Goal: Register for event/course

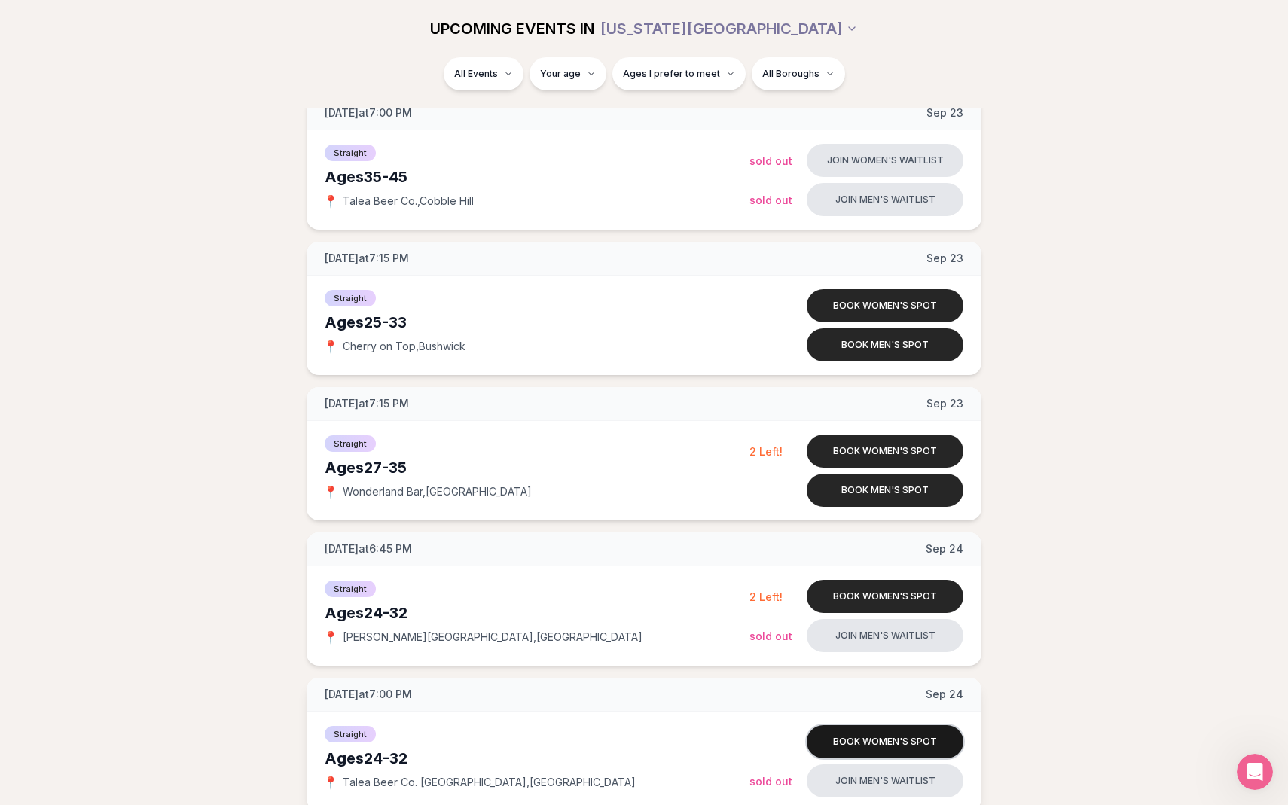
scroll to position [1333, 0]
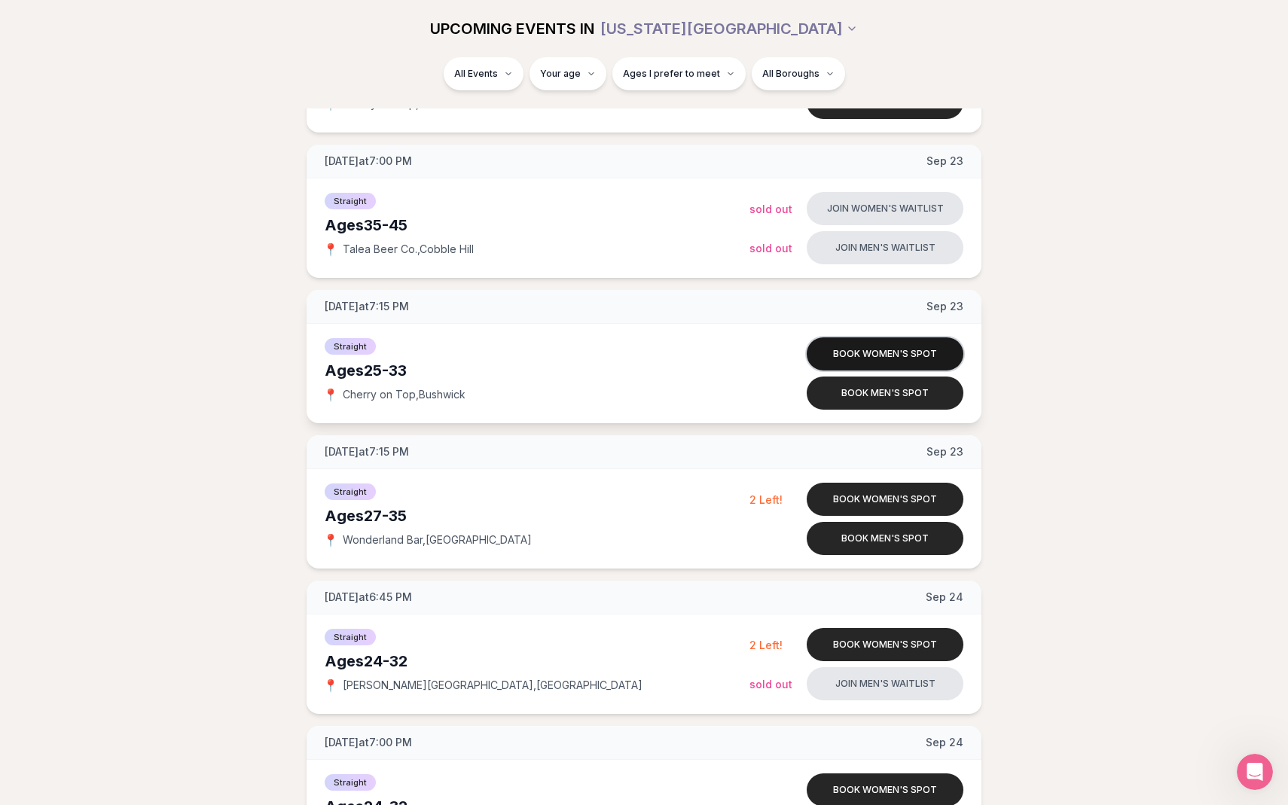
click at [895, 356] on button "Book women's spot" at bounding box center [885, 353] width 157 height 33
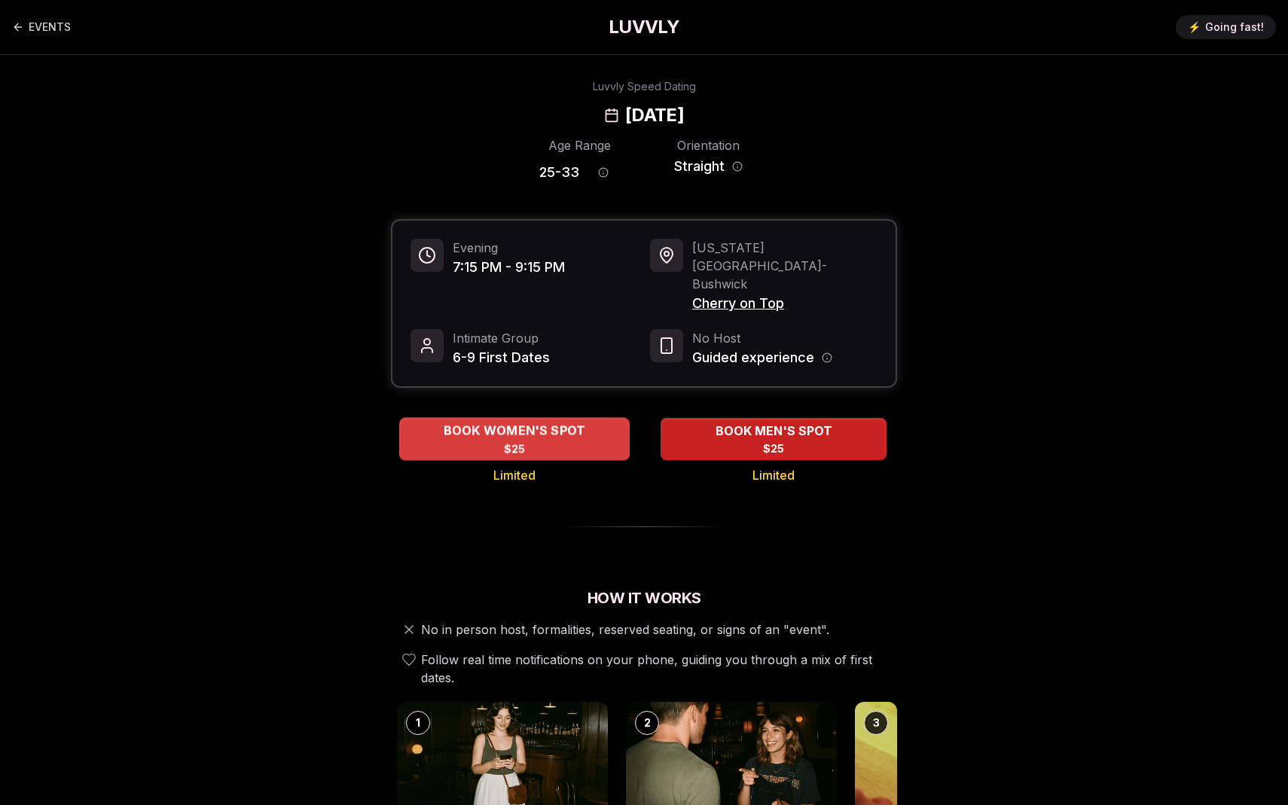
click at [537, 418] on div "BOOK WOMEN'S SPOT $25" at bounding box center [514, 438] width 231 height 41
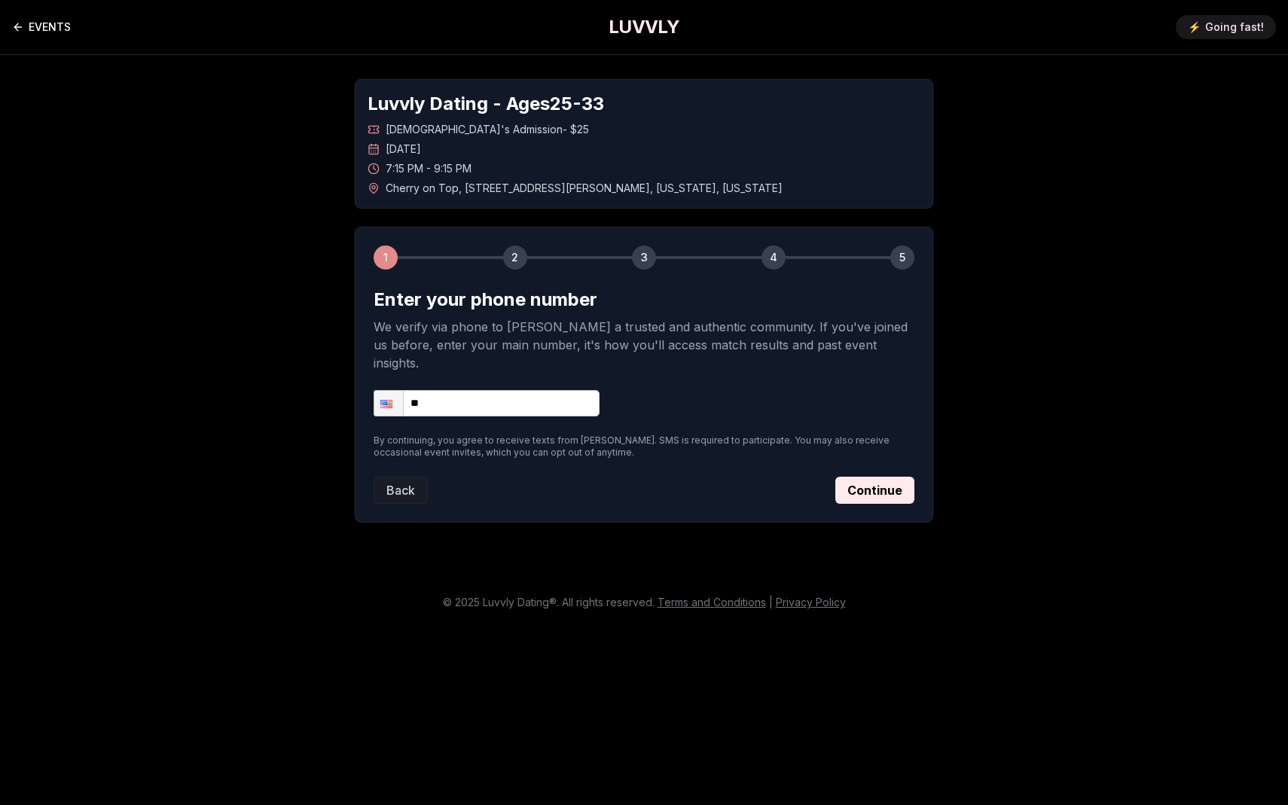
click at [60, 23] on link "EVENTS" at bounding box center [41, 27] width 59 height 30
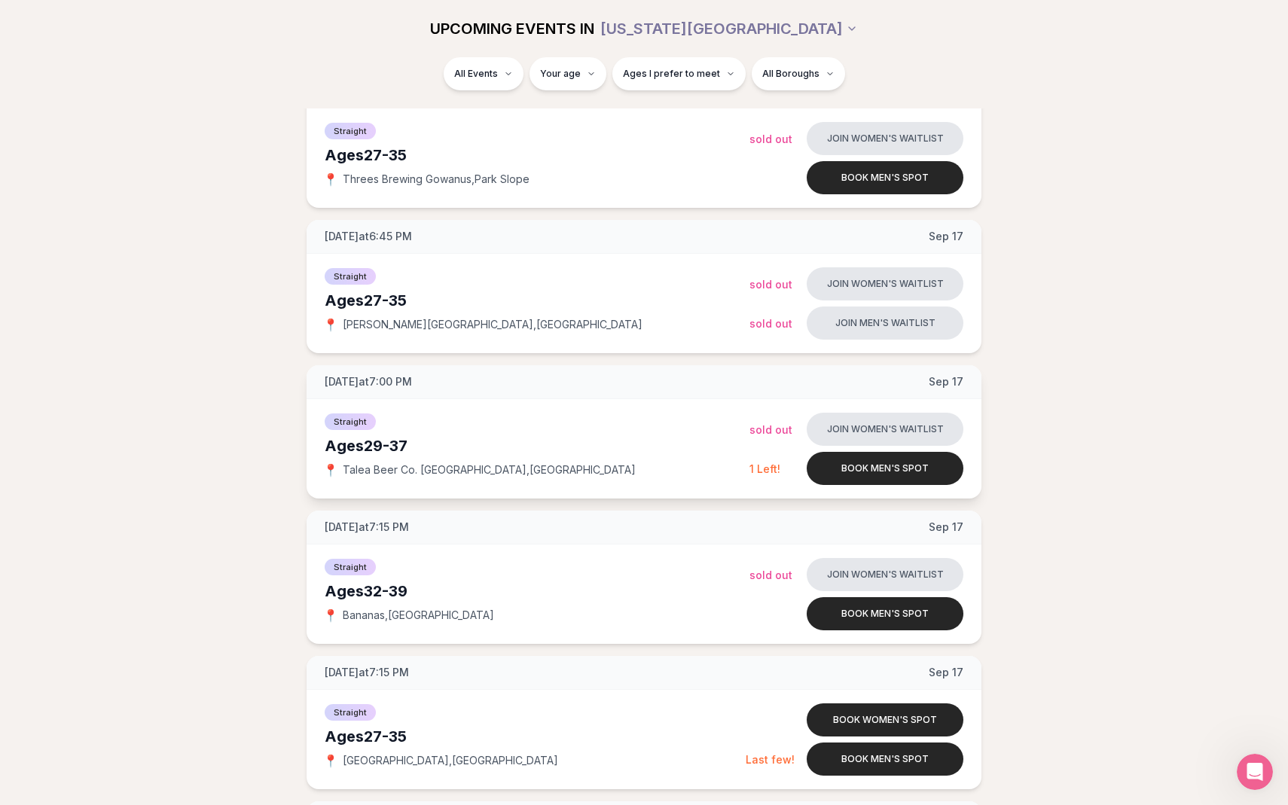
scroll to position [535, 0]
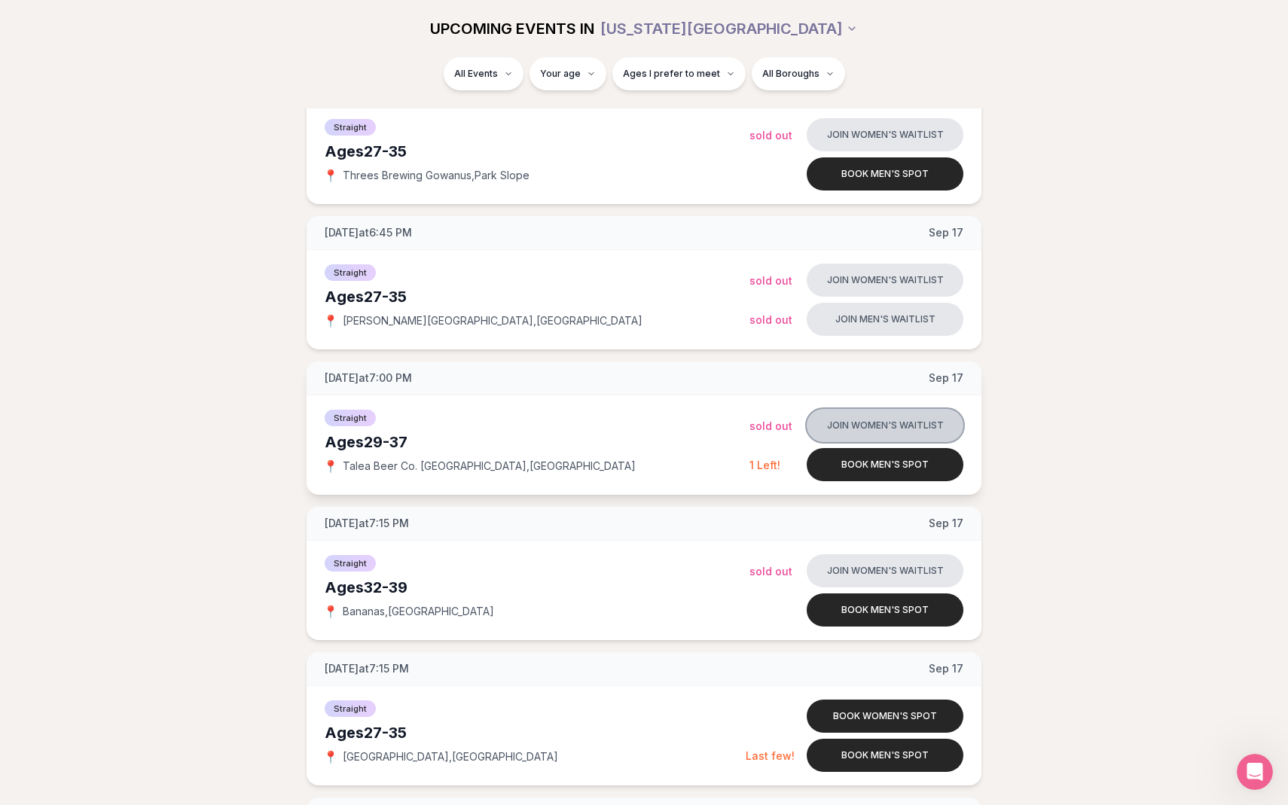
click at [856, 431] on button "Join women's waitlist" at bounding box center [885, 425] width 157 height 33
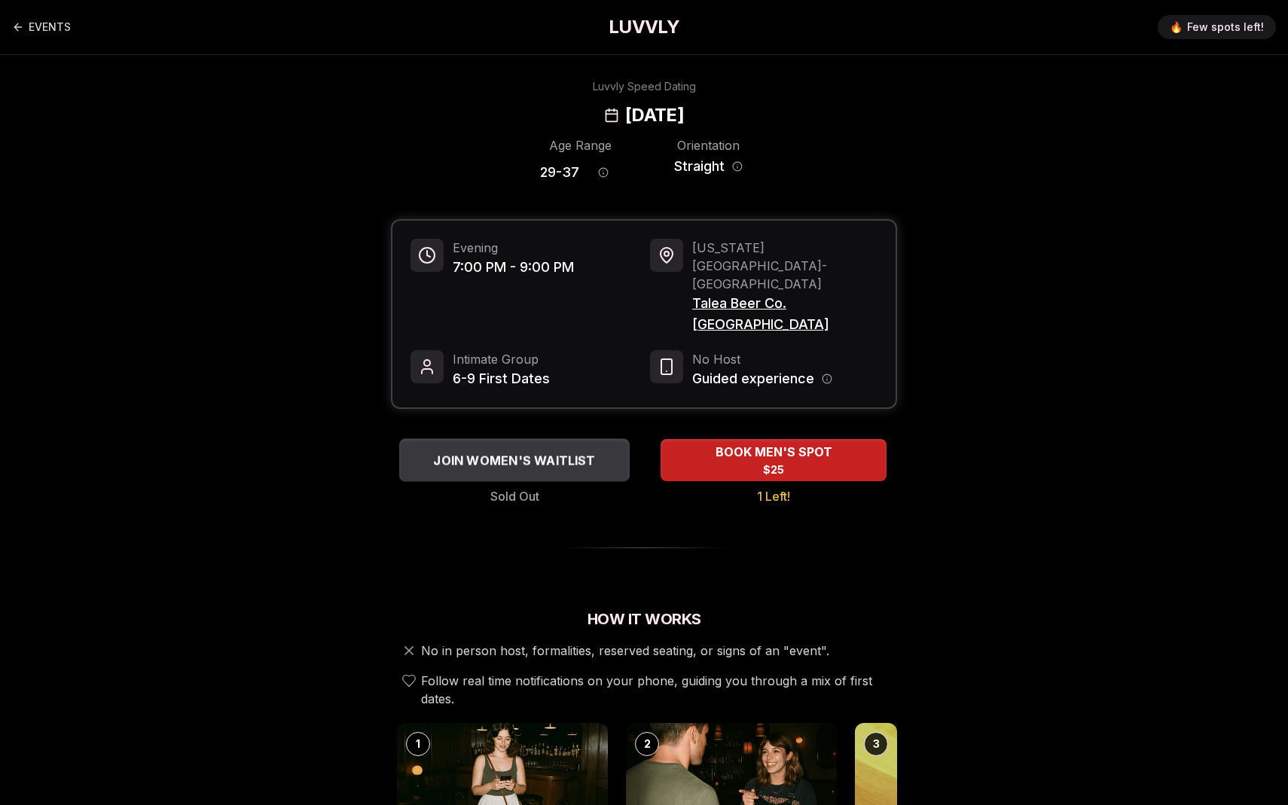
click at [572, 451] on span "JOIN WOMEN'S WAITLIST" at bounding box center [514, 460] width 168 height 18
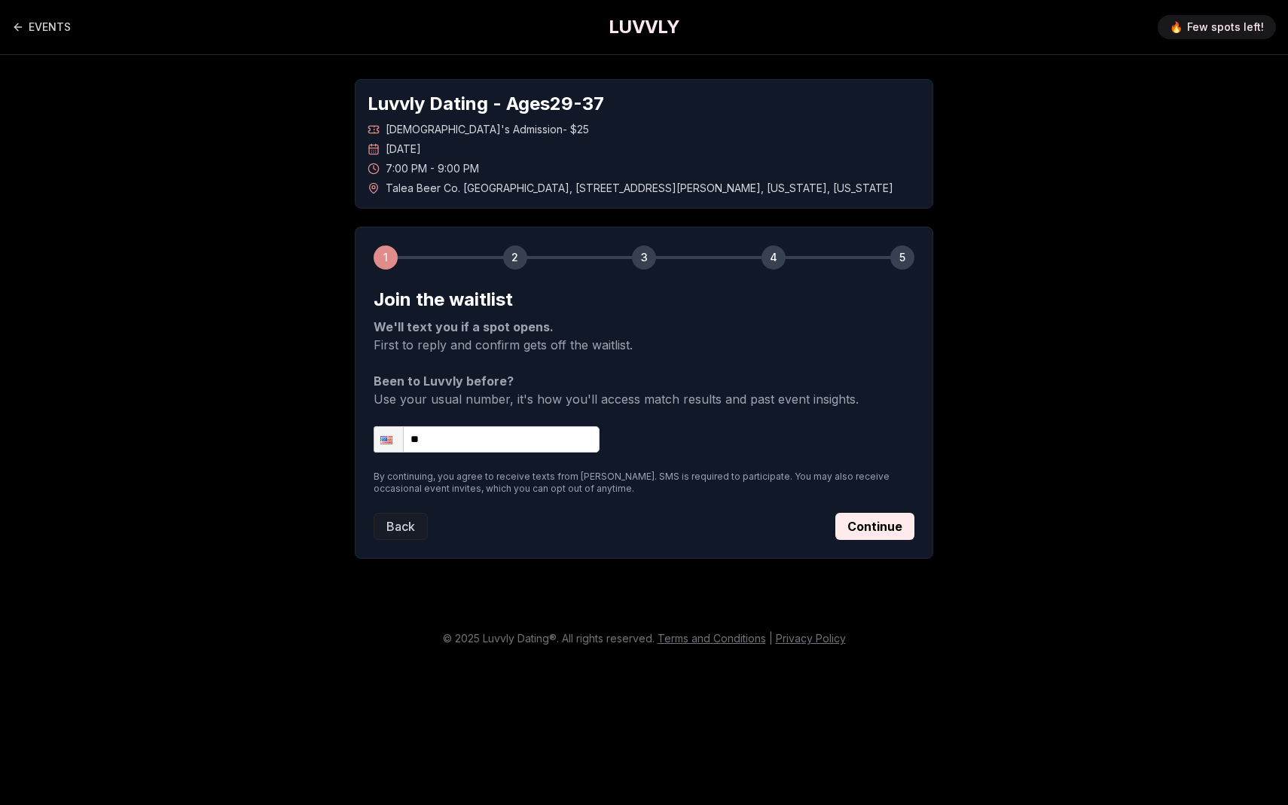
click at [509, 437] on input "**" at bounding box center [487, 439] width 226 height 26
type input "**********"
click at [854, 518] on button "Continue" at bounding box center [874, 526] width 79 height 27
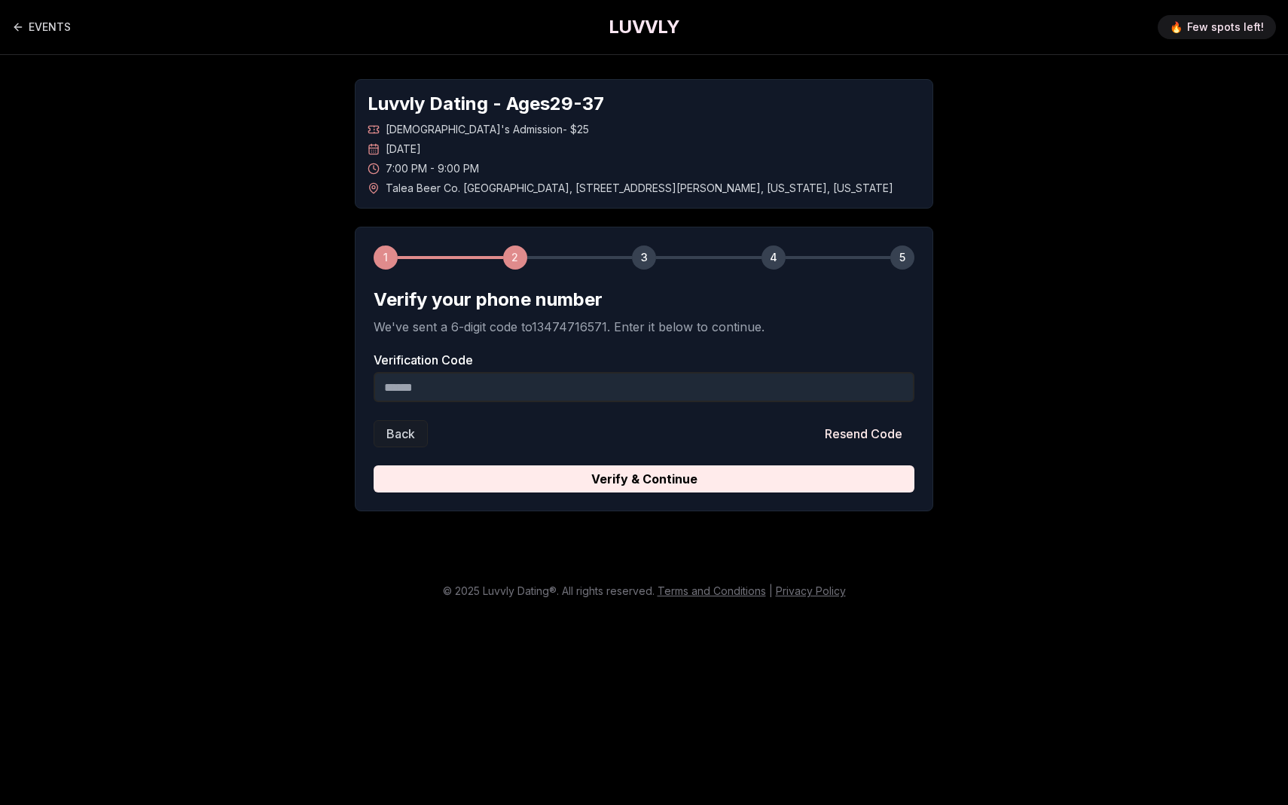
click at [622, 392] on input "Verification Code" at bounding box center [644, 387] width 541 height 30
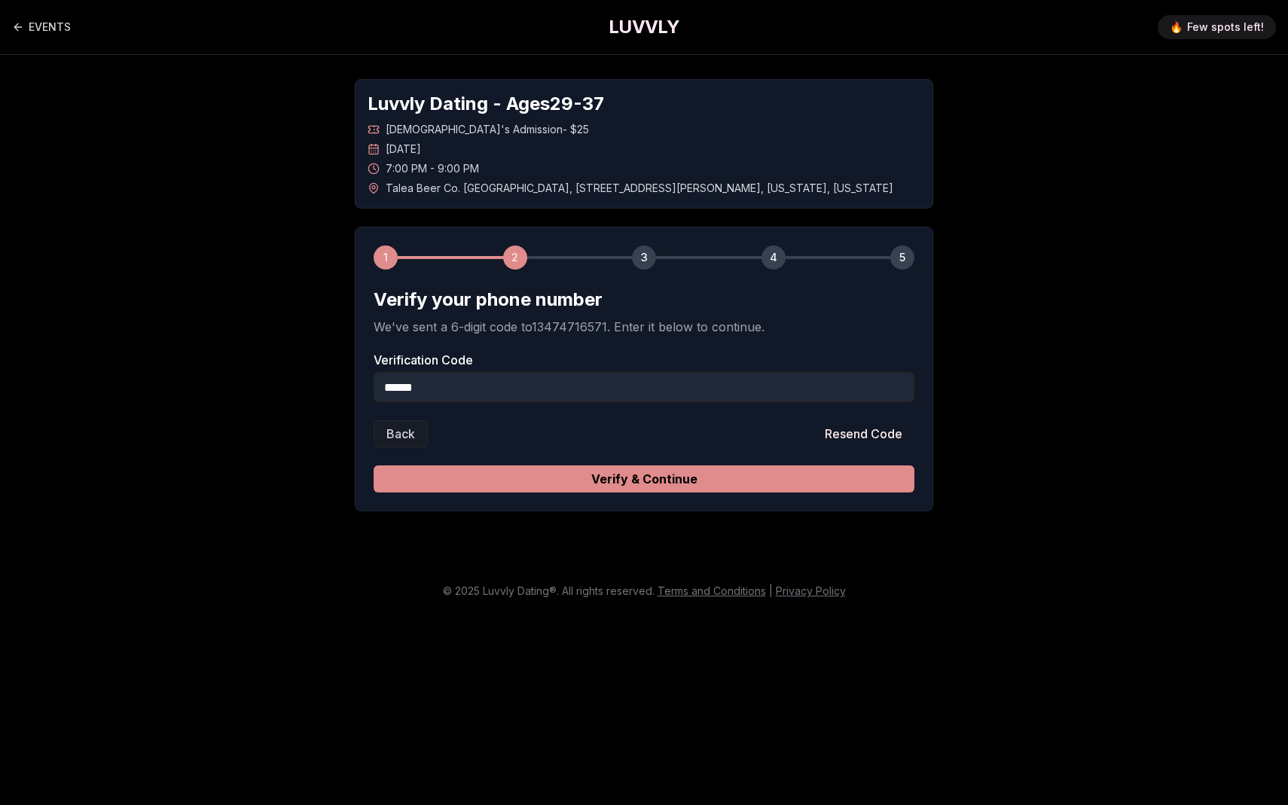
type input "******"
click at [579, 478] on button "Verify & Continue" at bounding box center [644, 479] width 541 height 27
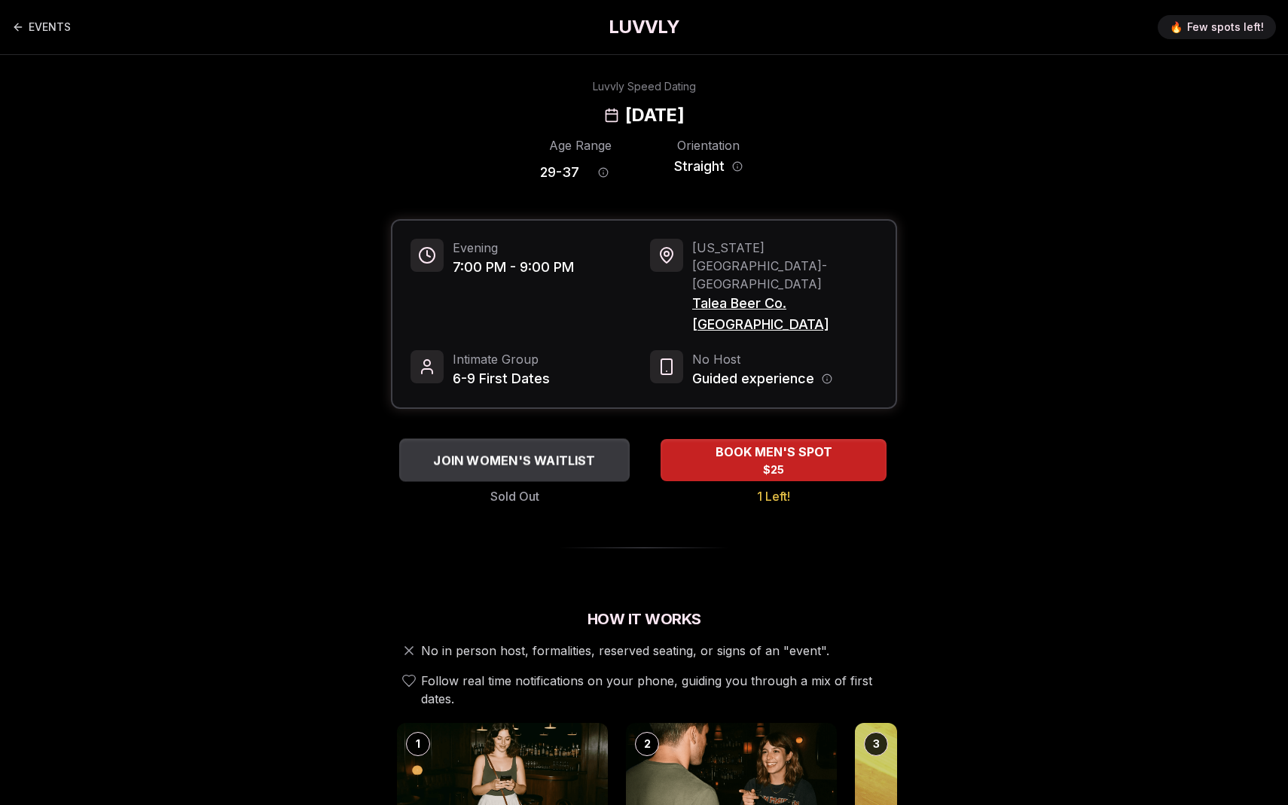
click at [576, 451] on span "JOIN WOMEN'S WAITLIST" at bounding box center [514, 460] width 168 height 18
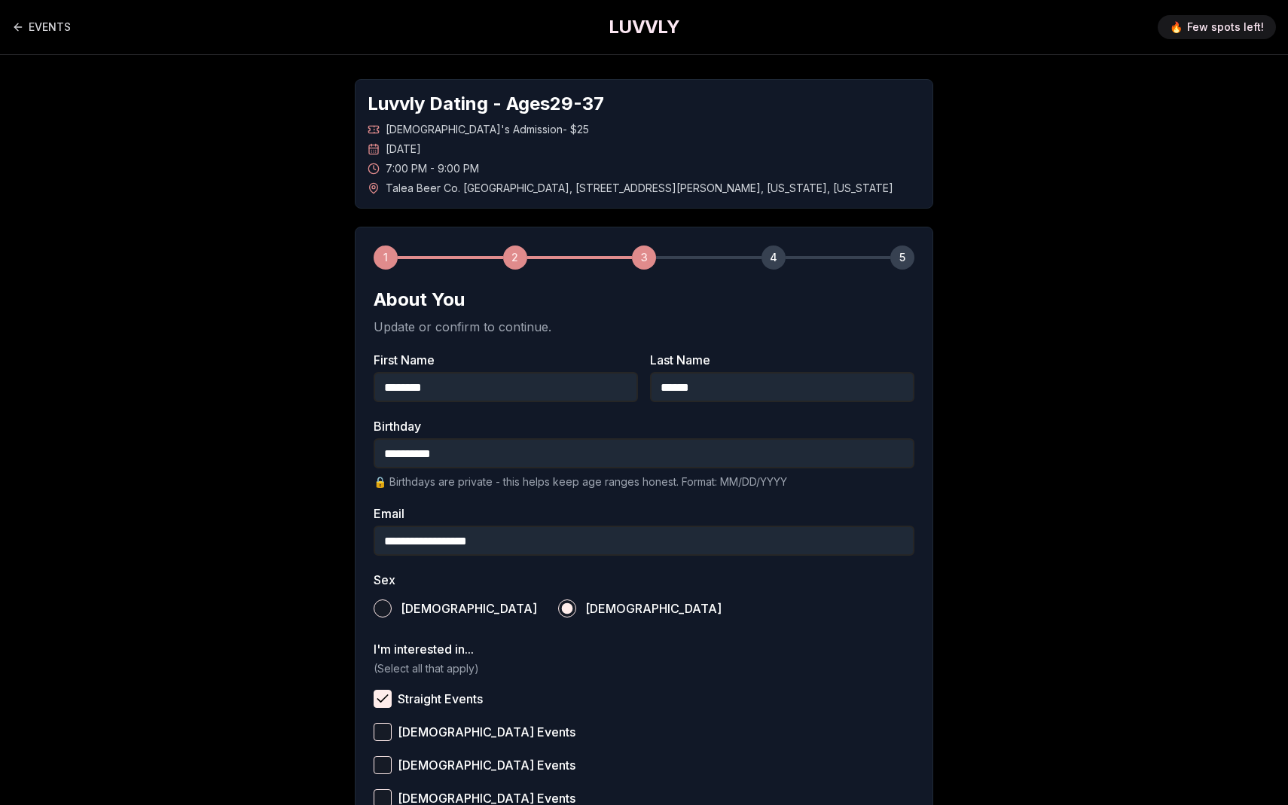
scroll to position [330, 0]
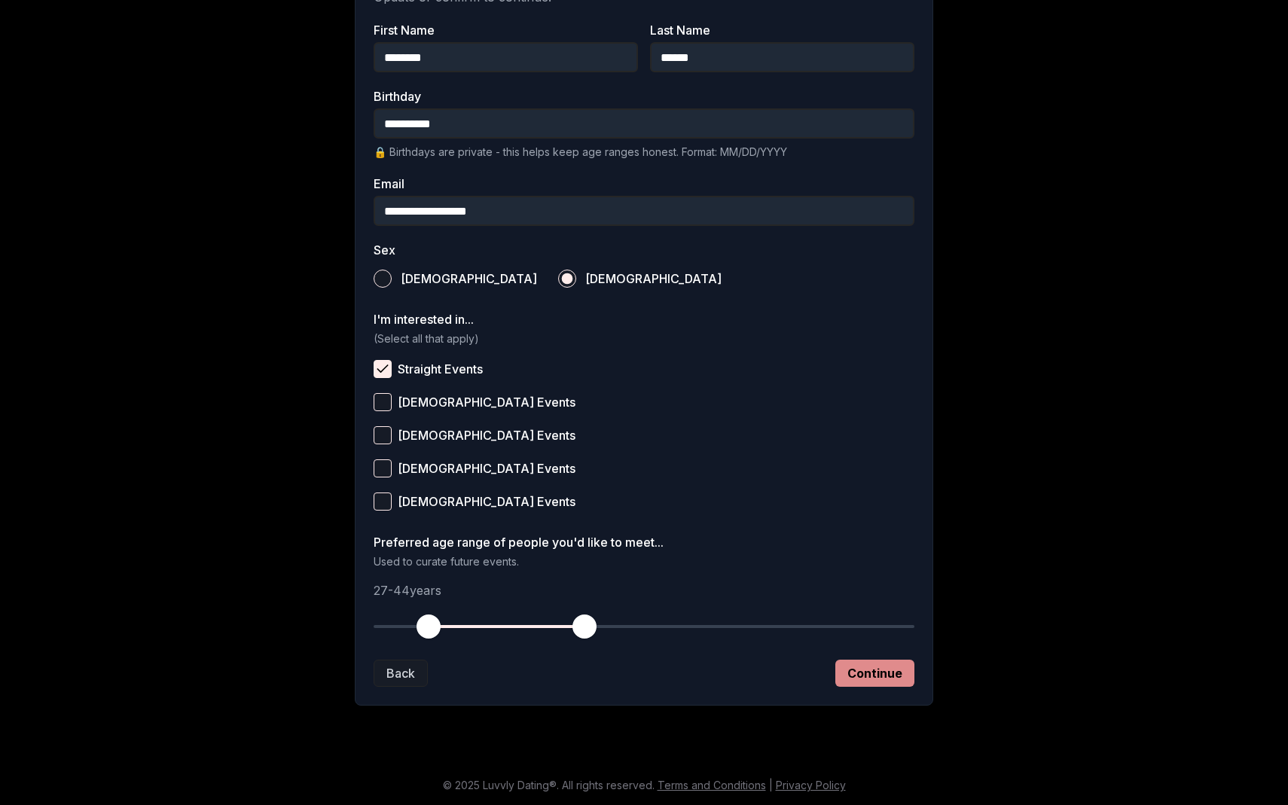
click at [889, 671] on button "Continue" at bounding box center [874, 673] width 79 height 27
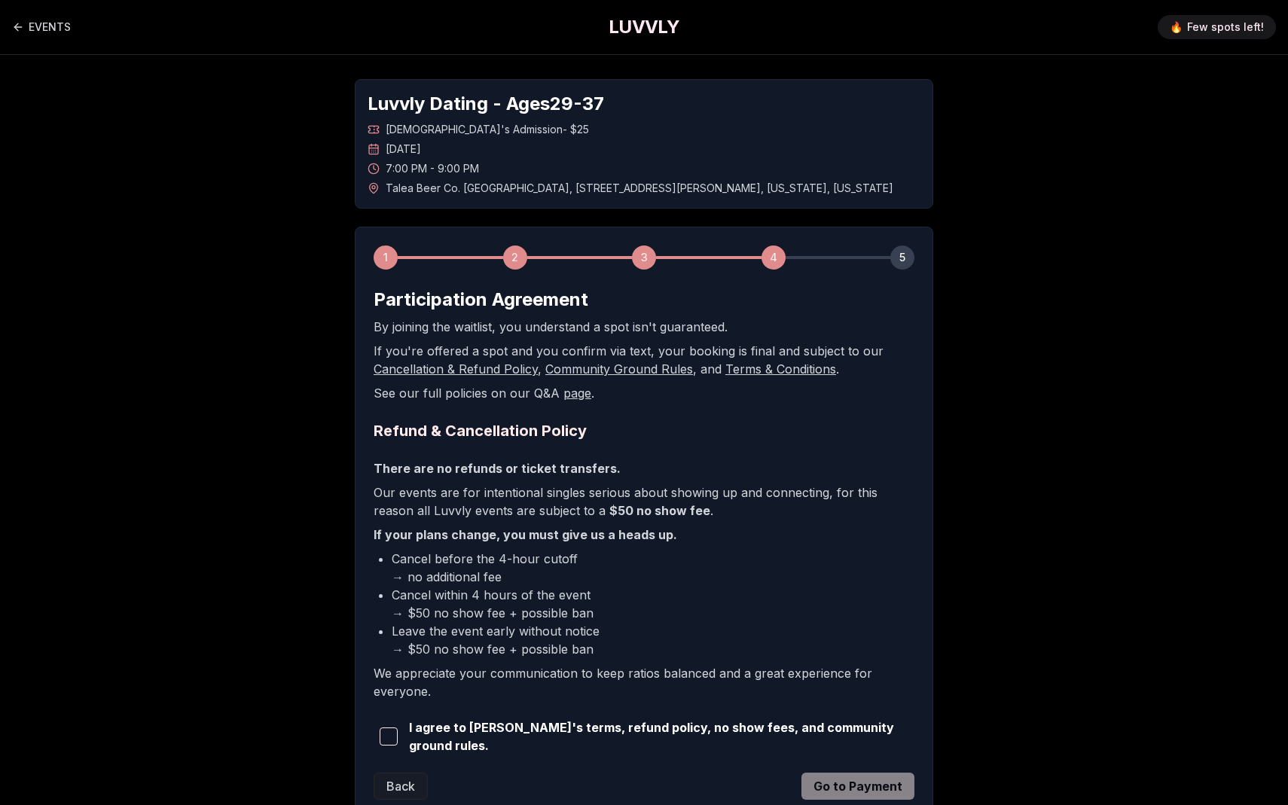
scroll to position [110, 0]
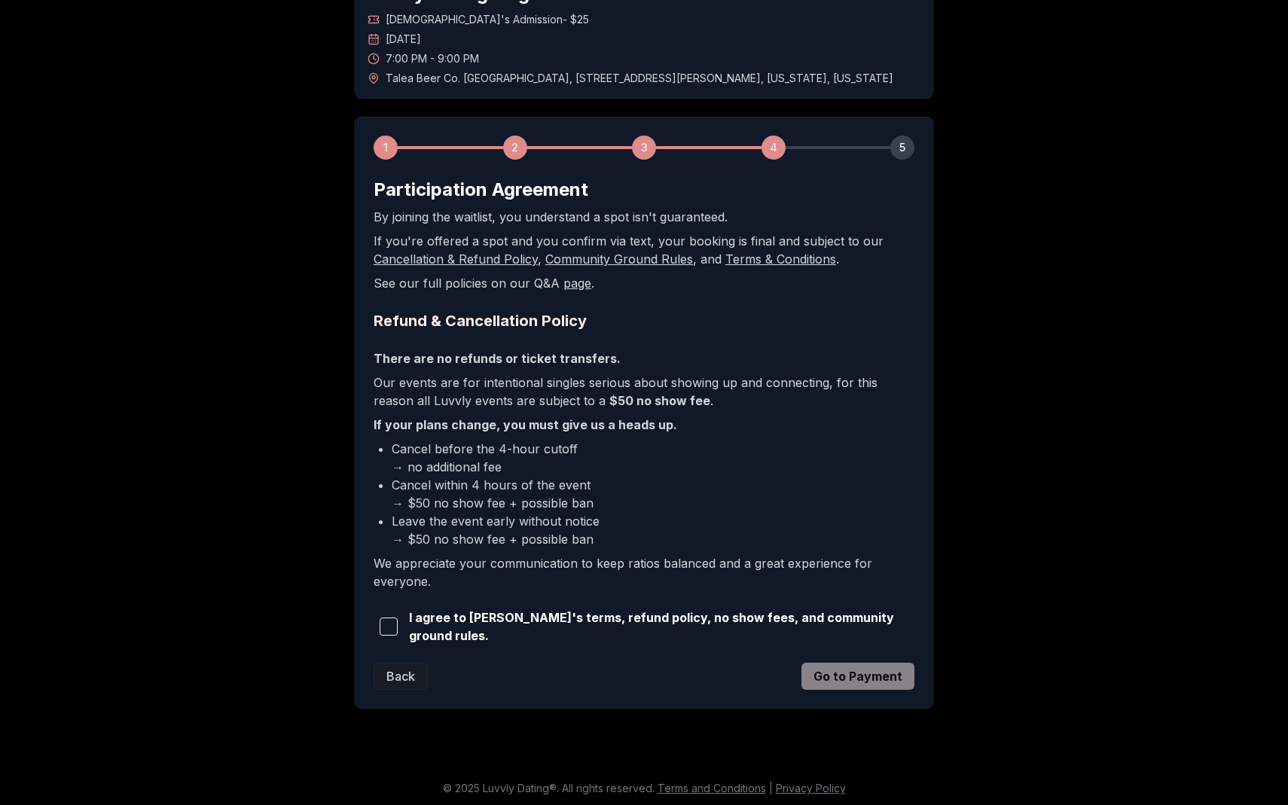
click at [397, 624] on span "button" at bounding box center [389, 627] width 18 height 18
click at [863, 663] on button "Go to Payment" at bounding box center [857, 676] width 113 height 27
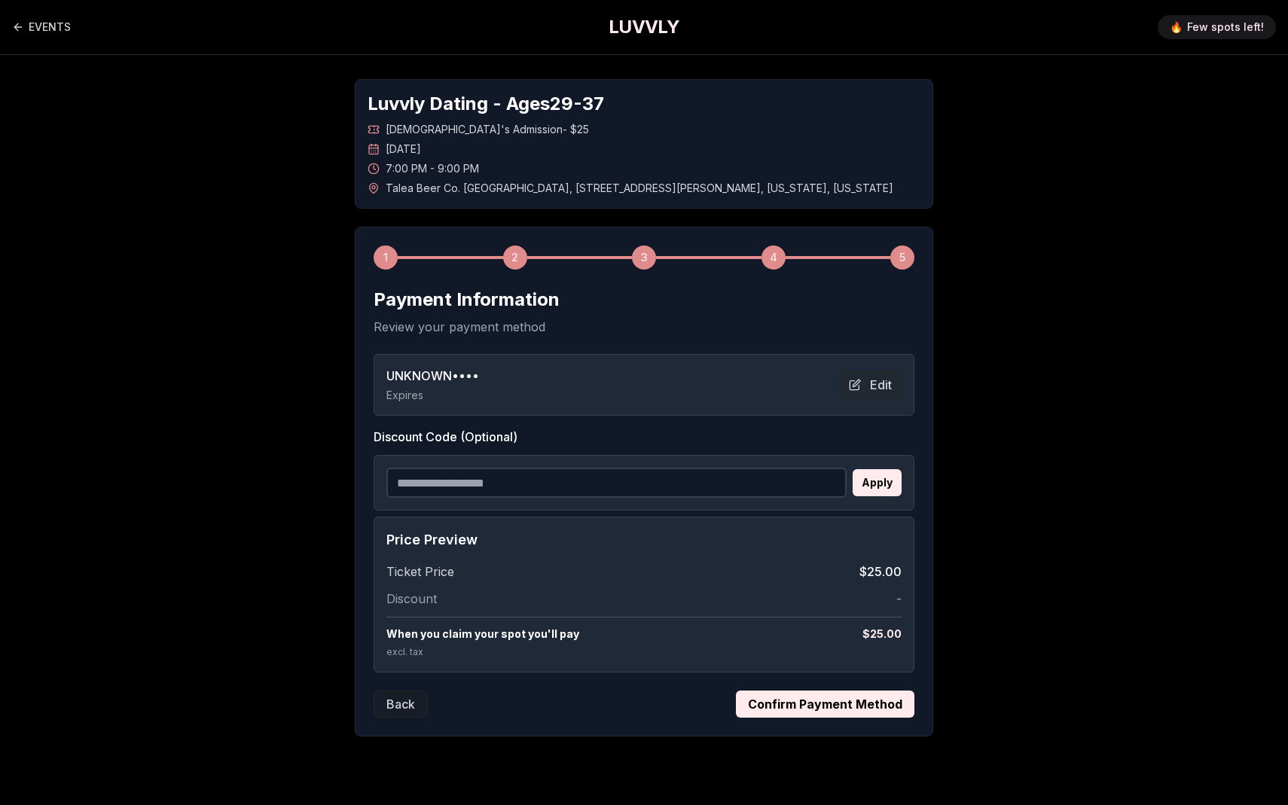
scroll to position [31, 0]
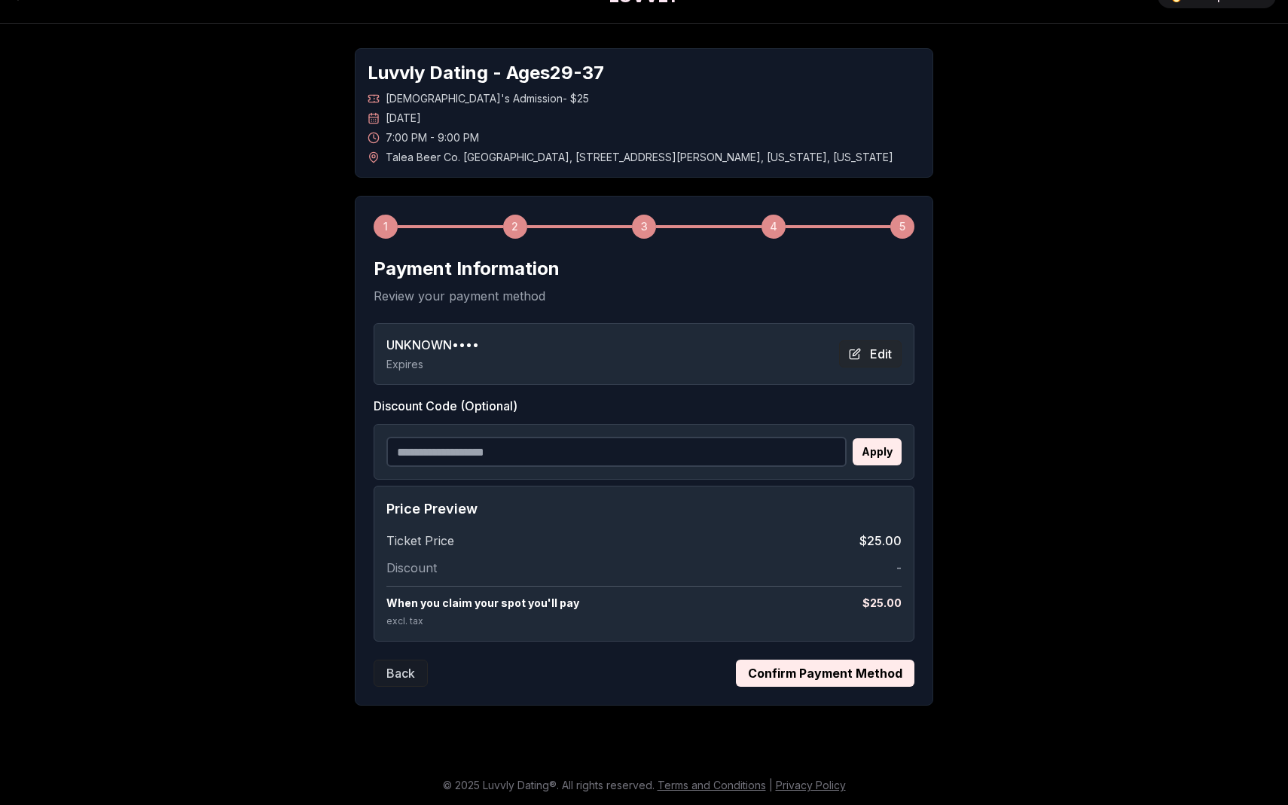
click at [871, 359] on button "Edit" at bounding box center [870, 353] width 63 height 27
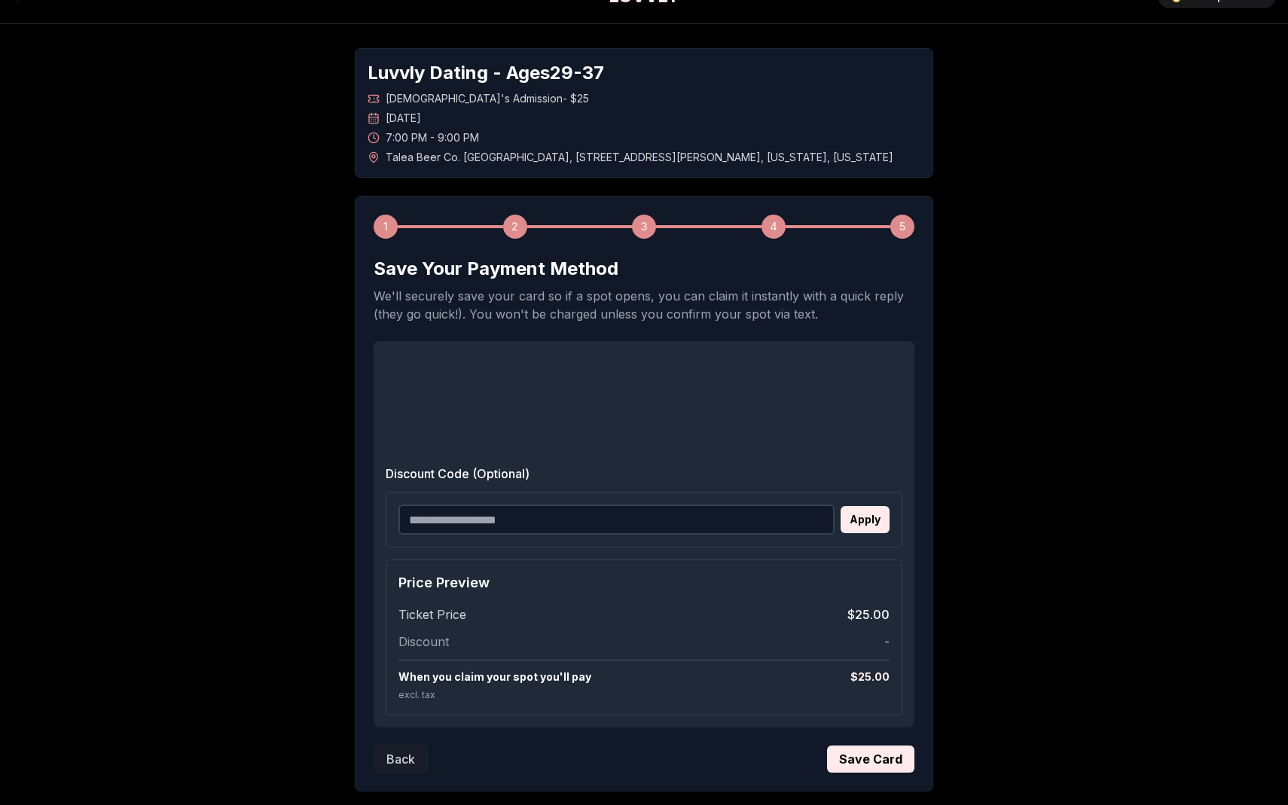
scroll to position [117, 0]
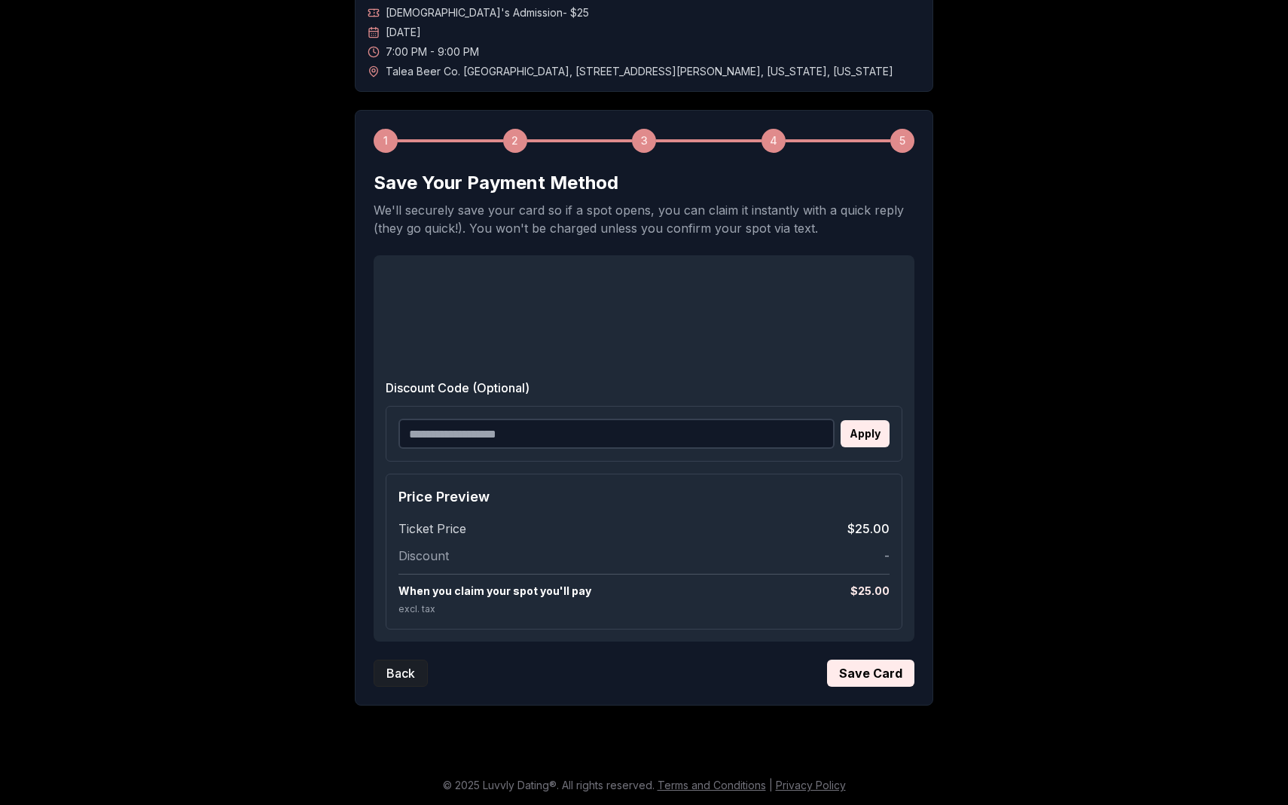
click at [387, 684] on button "Back" at bounding box center [401, 673] width 54 height 27
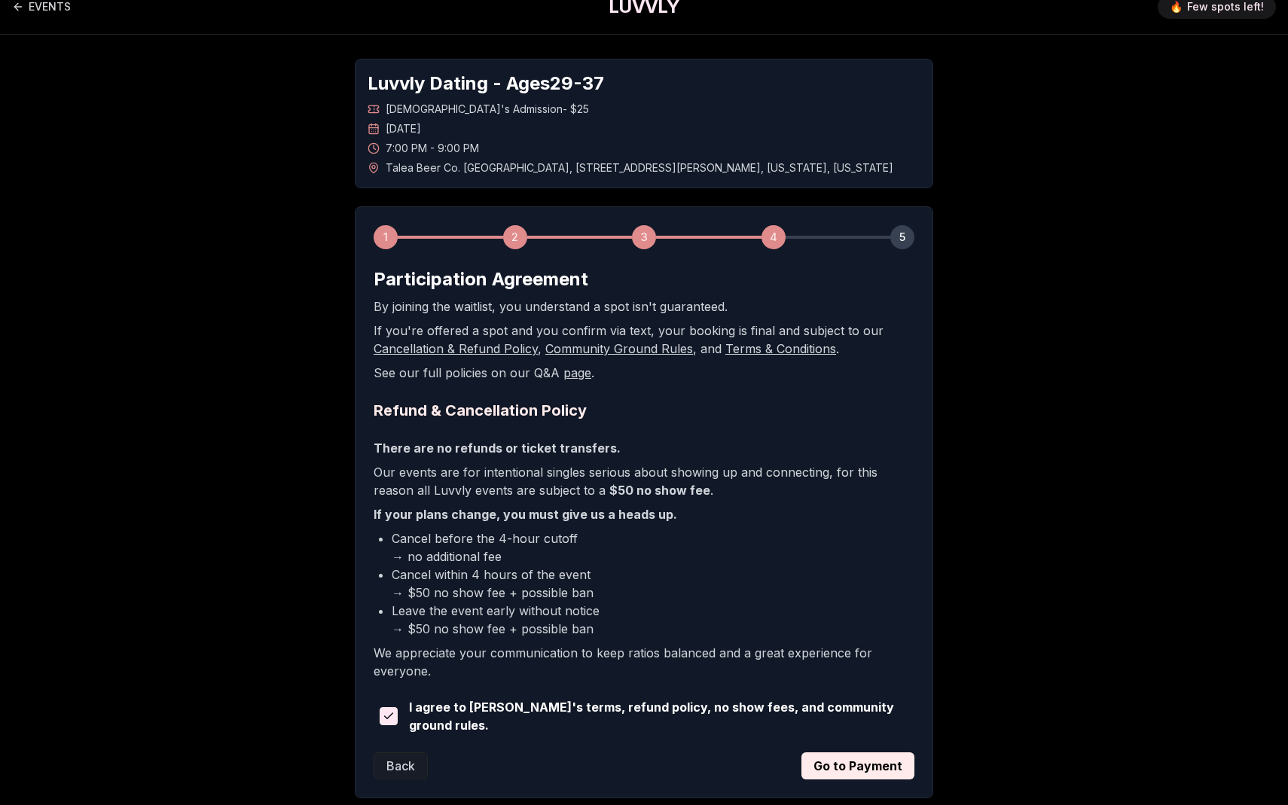
scroll to position [0, 0]
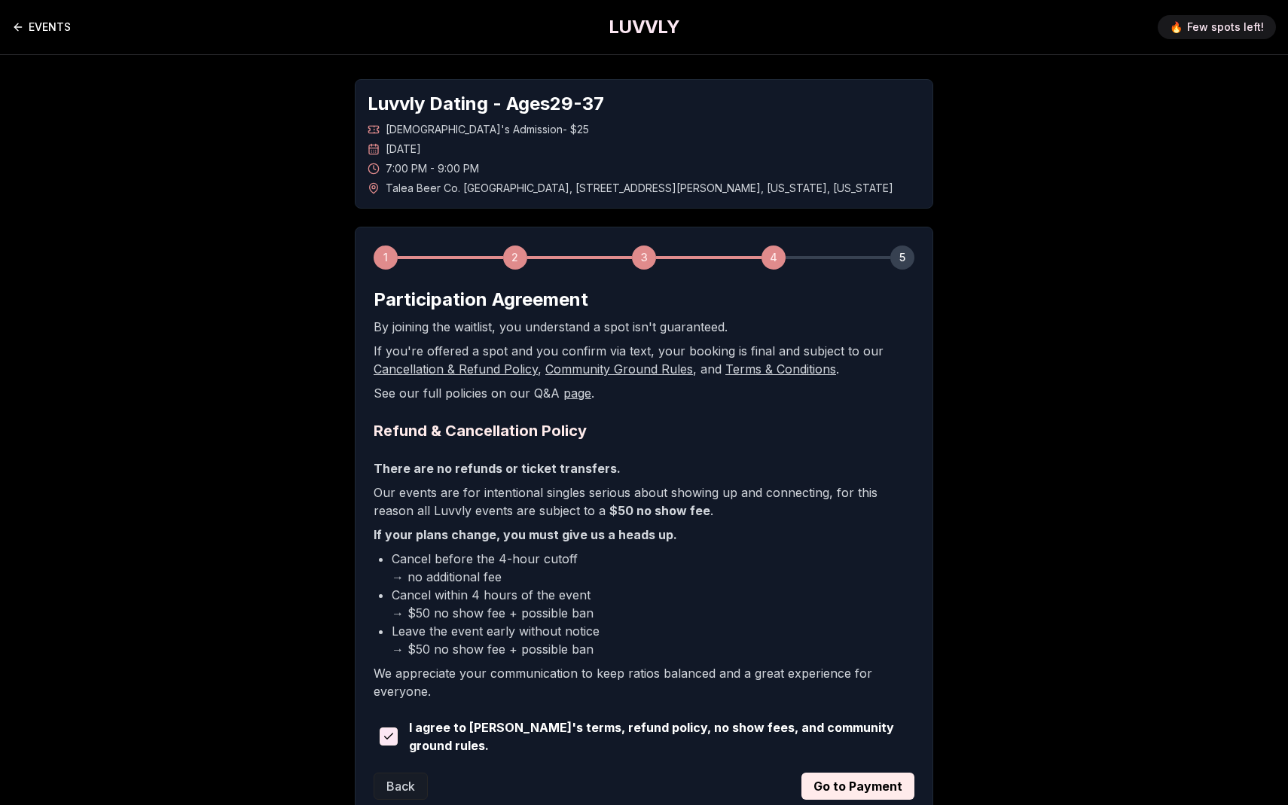
click at [68, 36] on link "EVENTS" at bounding box center [41, 27] width 59 height 30
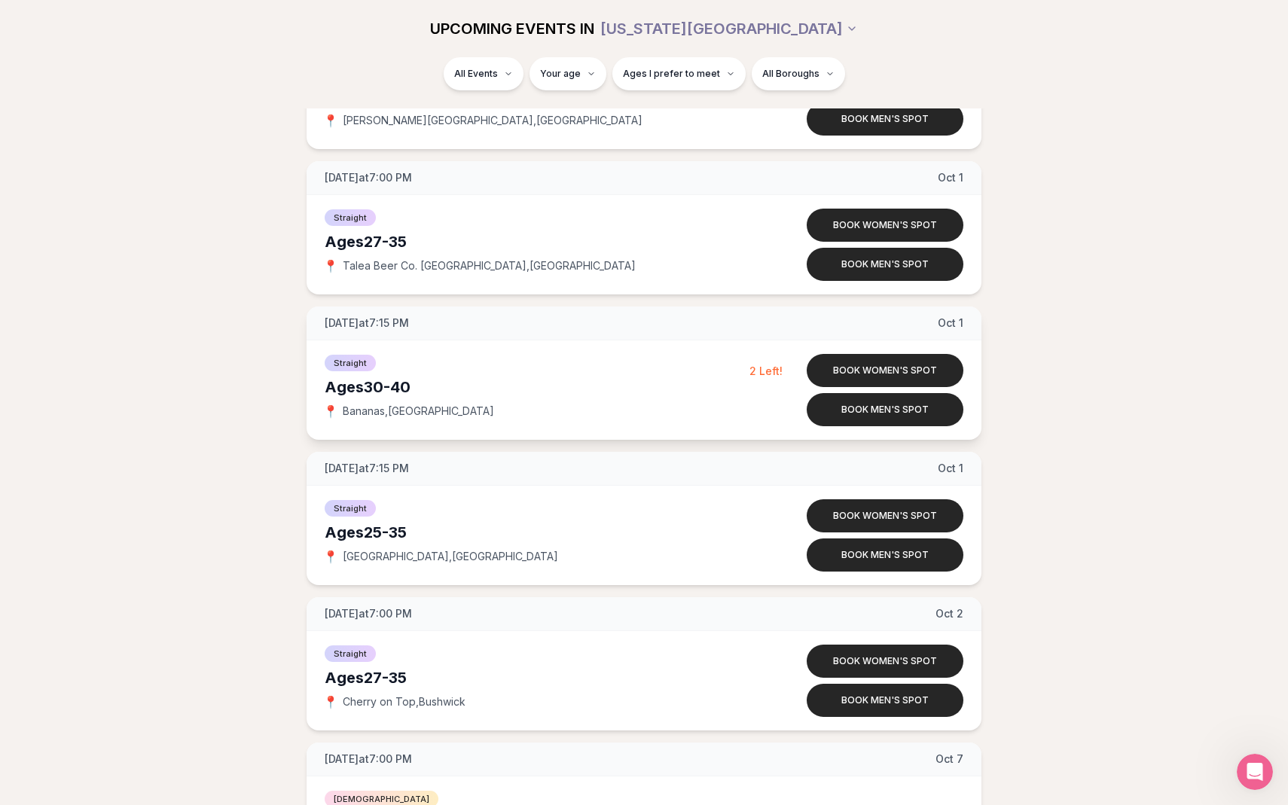
scroll to position [3208, 0]
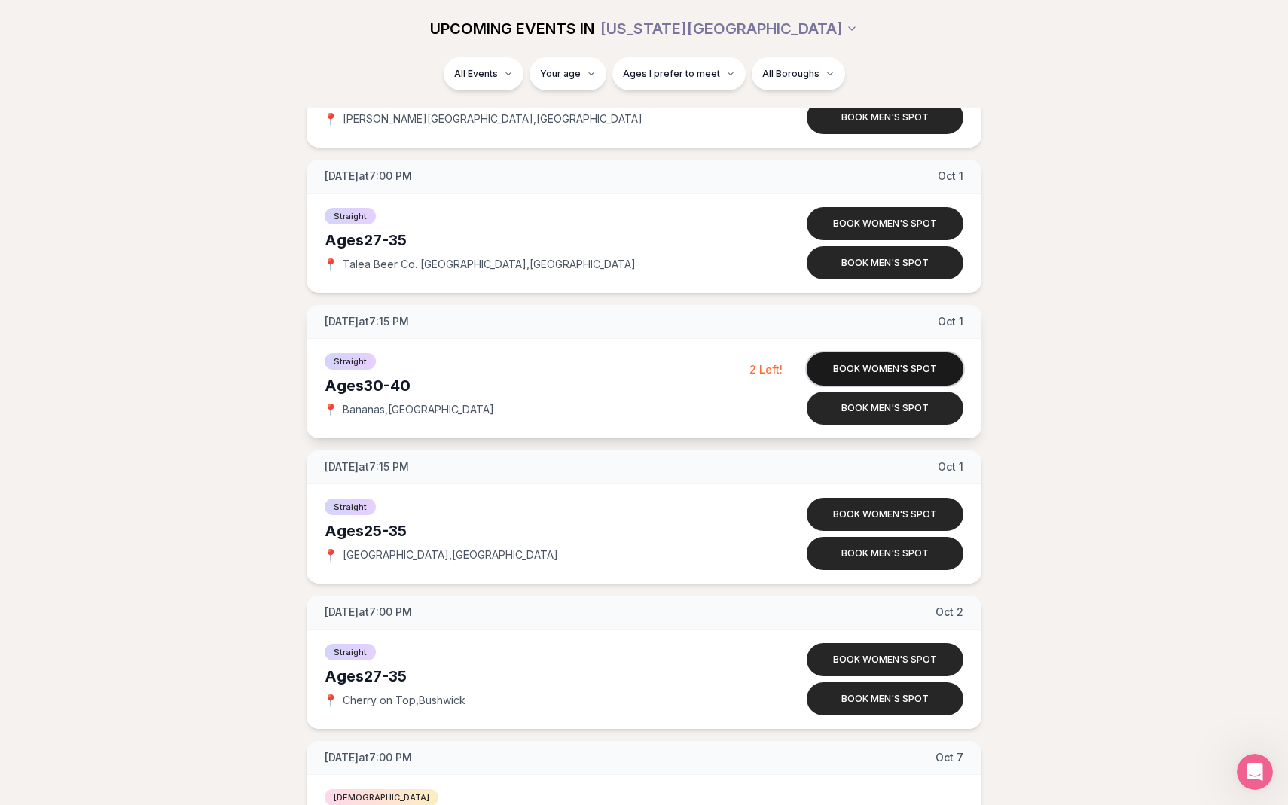
click at [882, 363] on button "Book women's spot" at bounding box center [885, 369] width 157 height 33
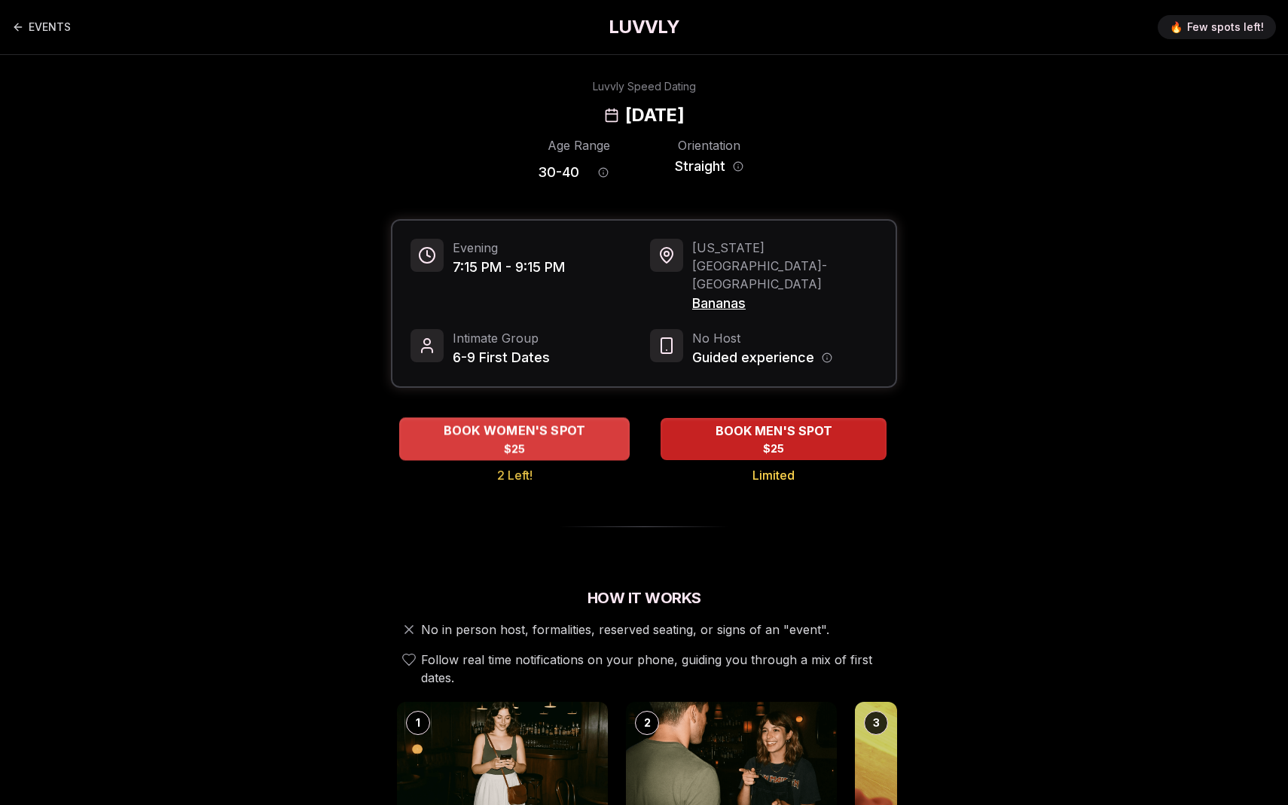
click at [514, 422] on span "BOOK WOMEN'S SPOT" at bounding box center [515, 431] width 148 height 18
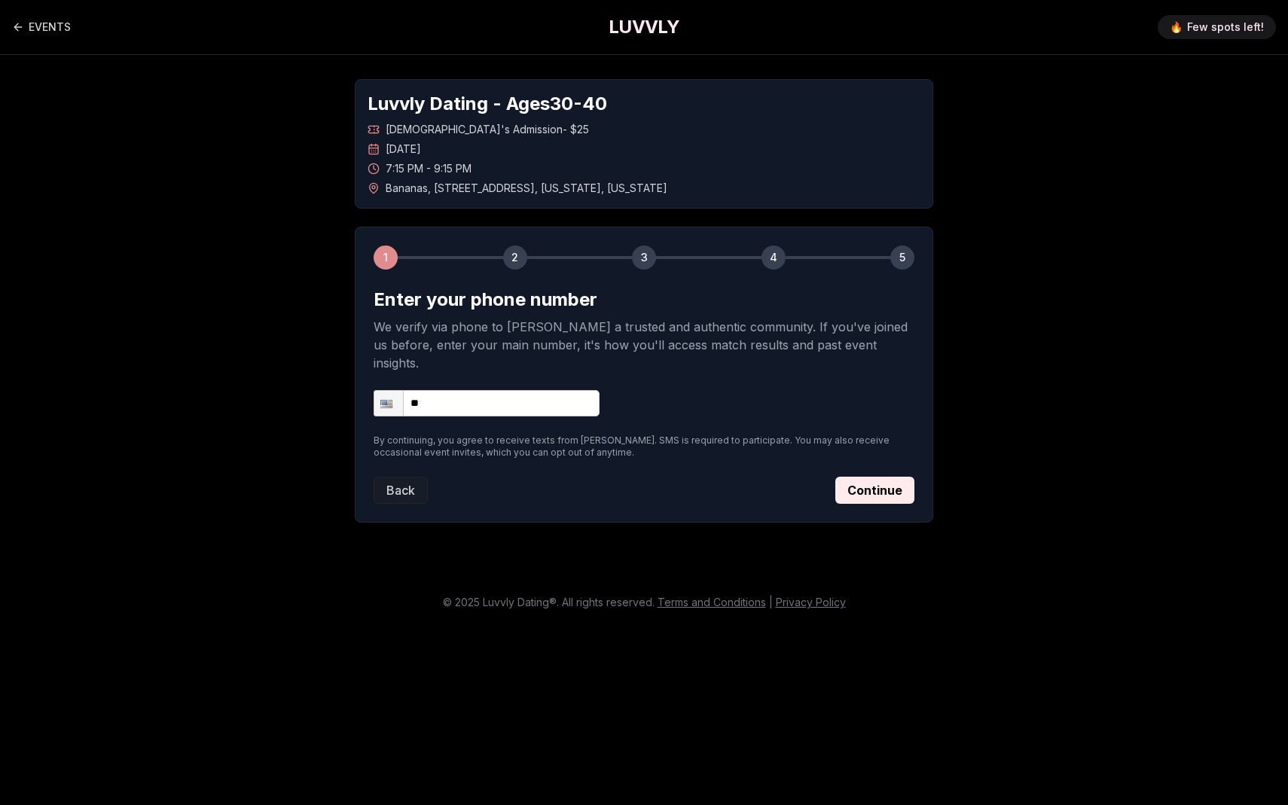
click at [502, 390] on input "**" at bounding box center [487, 403] width 226 height 26
type input "**********"
click at [875, 477] on button "Continue" at bounding box center [874, 490] width 79 height 27
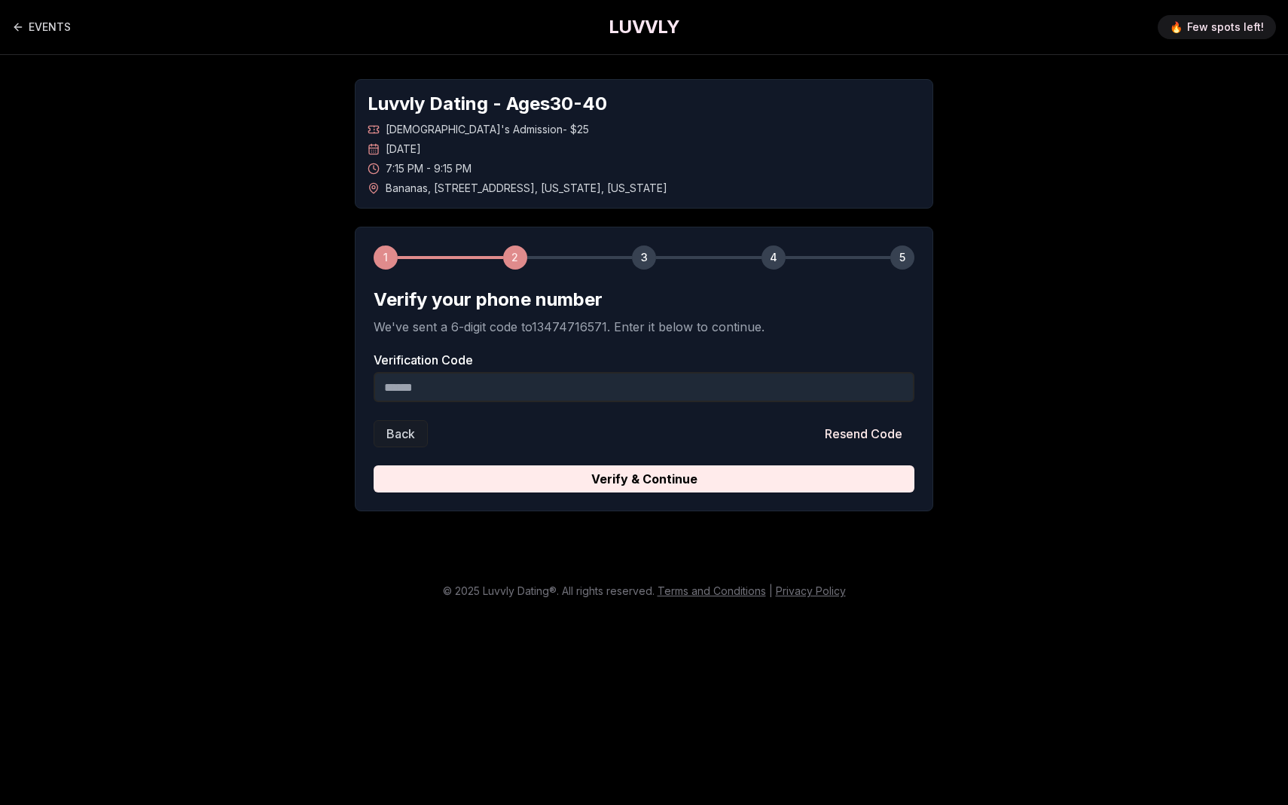
click at [722, 389] on input "Verification Code" at bounding box center [644, 387] width 541 height 30
